Goal: Find specific page/section: Find specific page/section

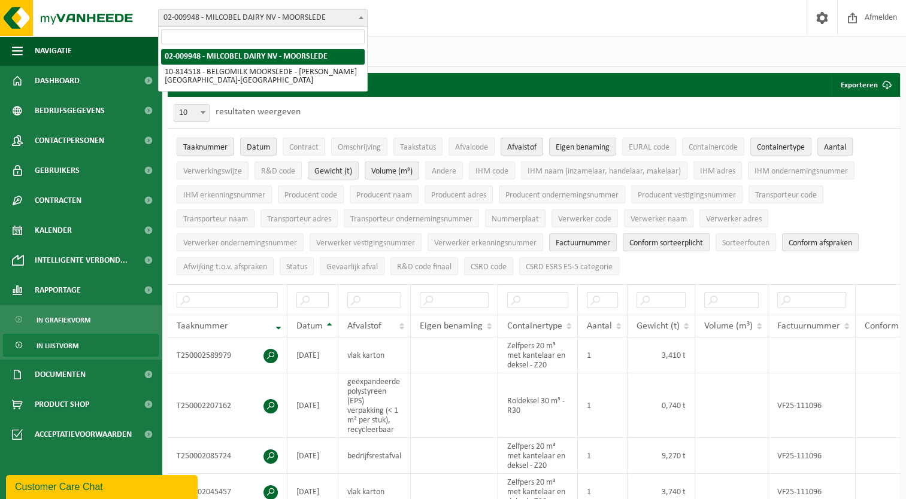
click at [208, 18] on span "02-009948 - MILCOBEL DAIRY NV - MOORSLEDE" at bounding box center [263, 18] width 208 height 17
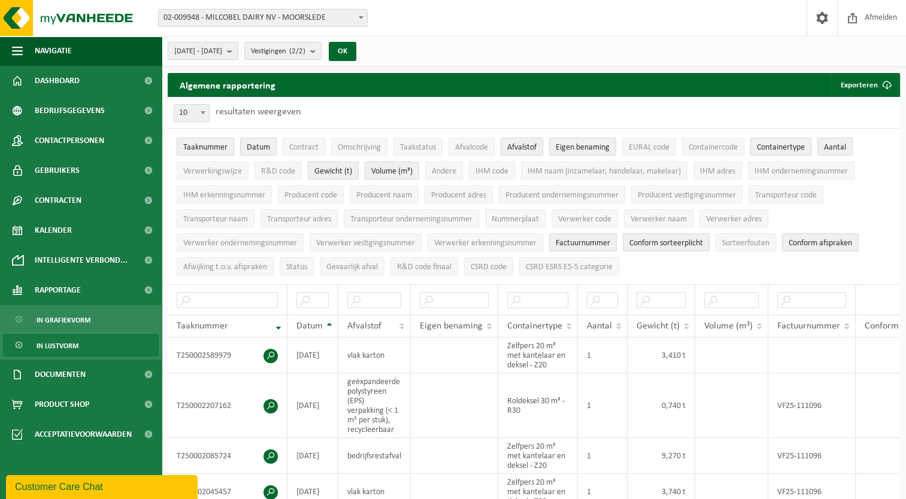
click at [208, 18] on span "02-009948 - MILCOBEL DAIRY NV - MOORSLEDE" at bounding box center [263, 18] width 208 height 17
click at [74, 82] on span "Dashboard" at bounding box center [57, 81] width 45 height 30
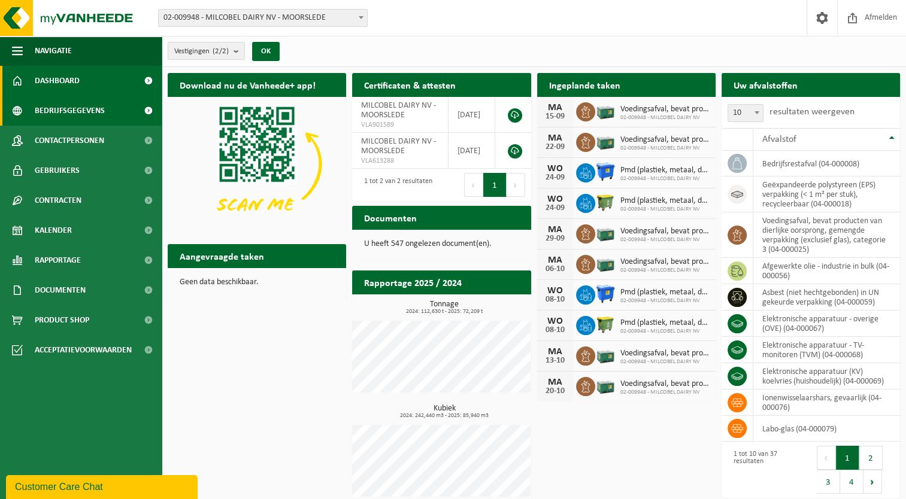
click at [45, 111] on span "Bedrijfsgegevens" at bounding box center [70, 111] width 70 height 30
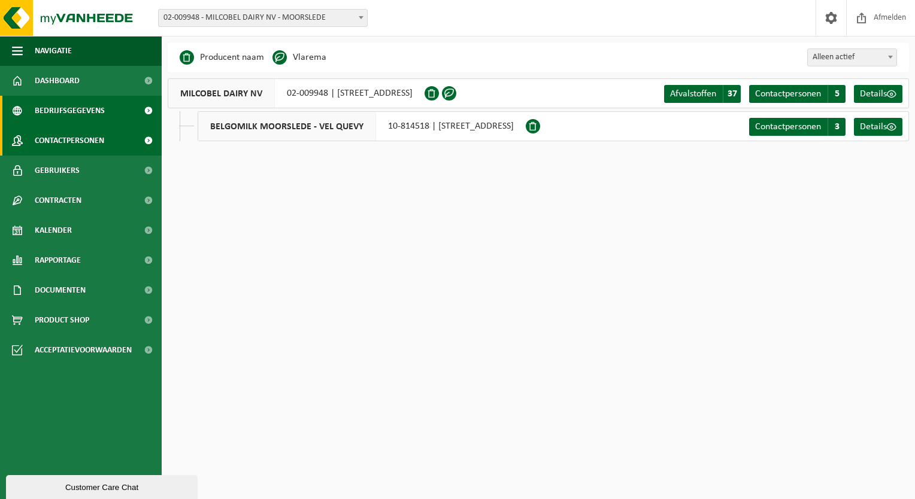
click at [56, 152] on span "Contactpersonen" at bounding box center [69, 141] width 69 height 30
